Goal: Transaction & Acquisition: Obtain resource

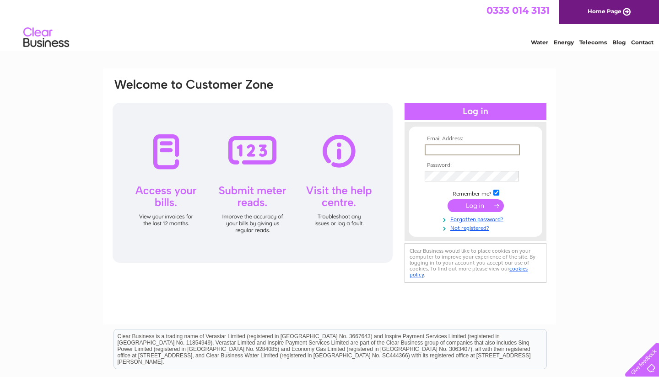
type input "[PERSON_NAME][EMAIL_ADDRESS][DOMAIN_NAME]"
click at [475, 205] on input "submit" at bounding box center [475, 205] width 56 height 13
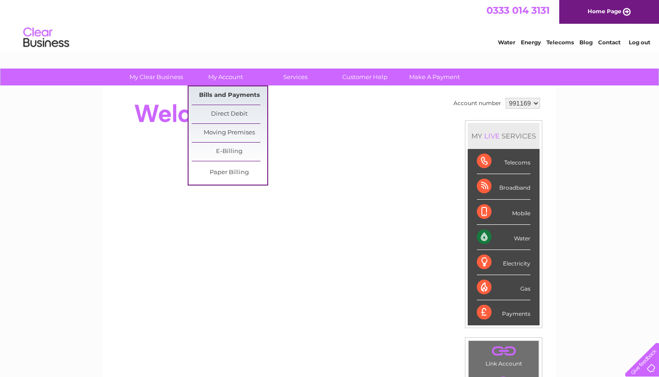
click at [226, 96] on link "Bills and Payments" at bounding box center [229, 95] width 75 height 18
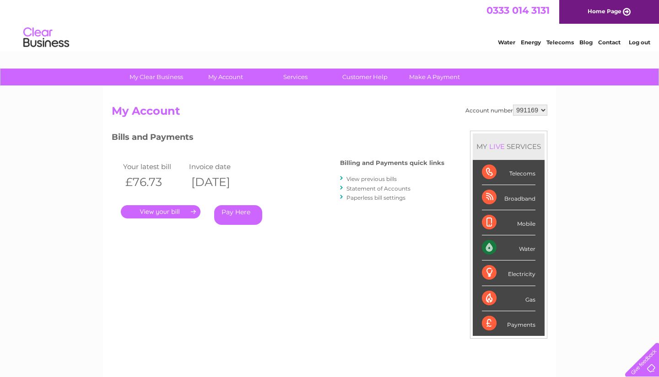
click at [176, 214] on link "." at bounding box center [161, 211] width 80 height 13
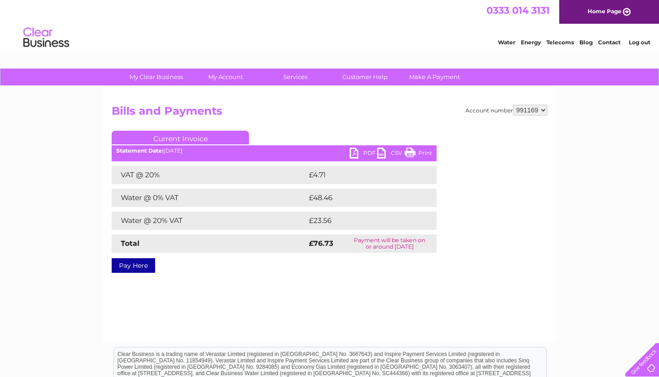
click at [367, 151] on link "PDF" at bounding box center [363, 154] width 27 height 13
click at [640, 42] on link "Log out" at bounding box center [640, 42] width 22 height 7
